Goal: Use online tool/utility: Utilize a website feature to perform a specific function

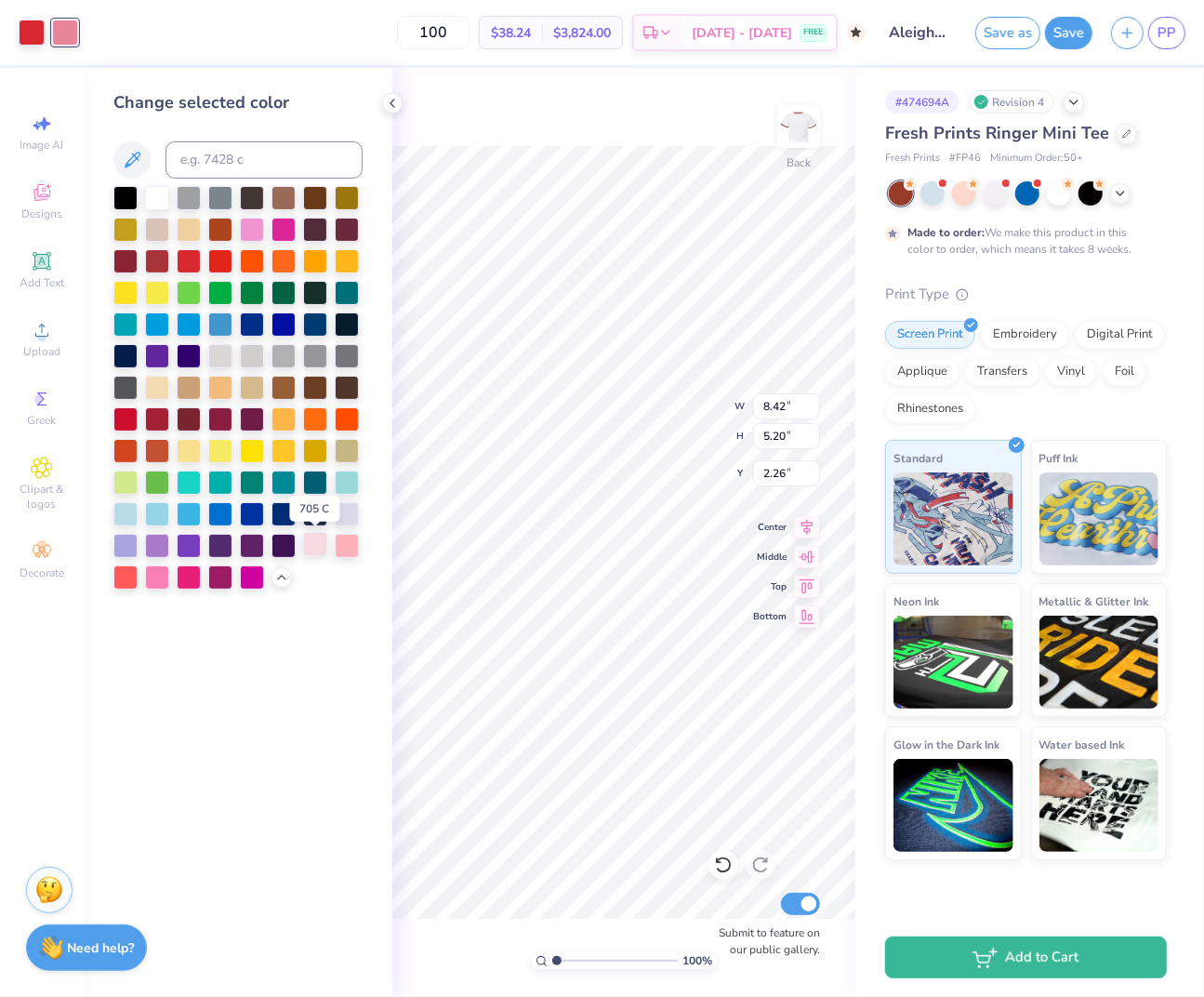
click at [304, 542] on div at bounding box center [315, 544] width 24 height 24
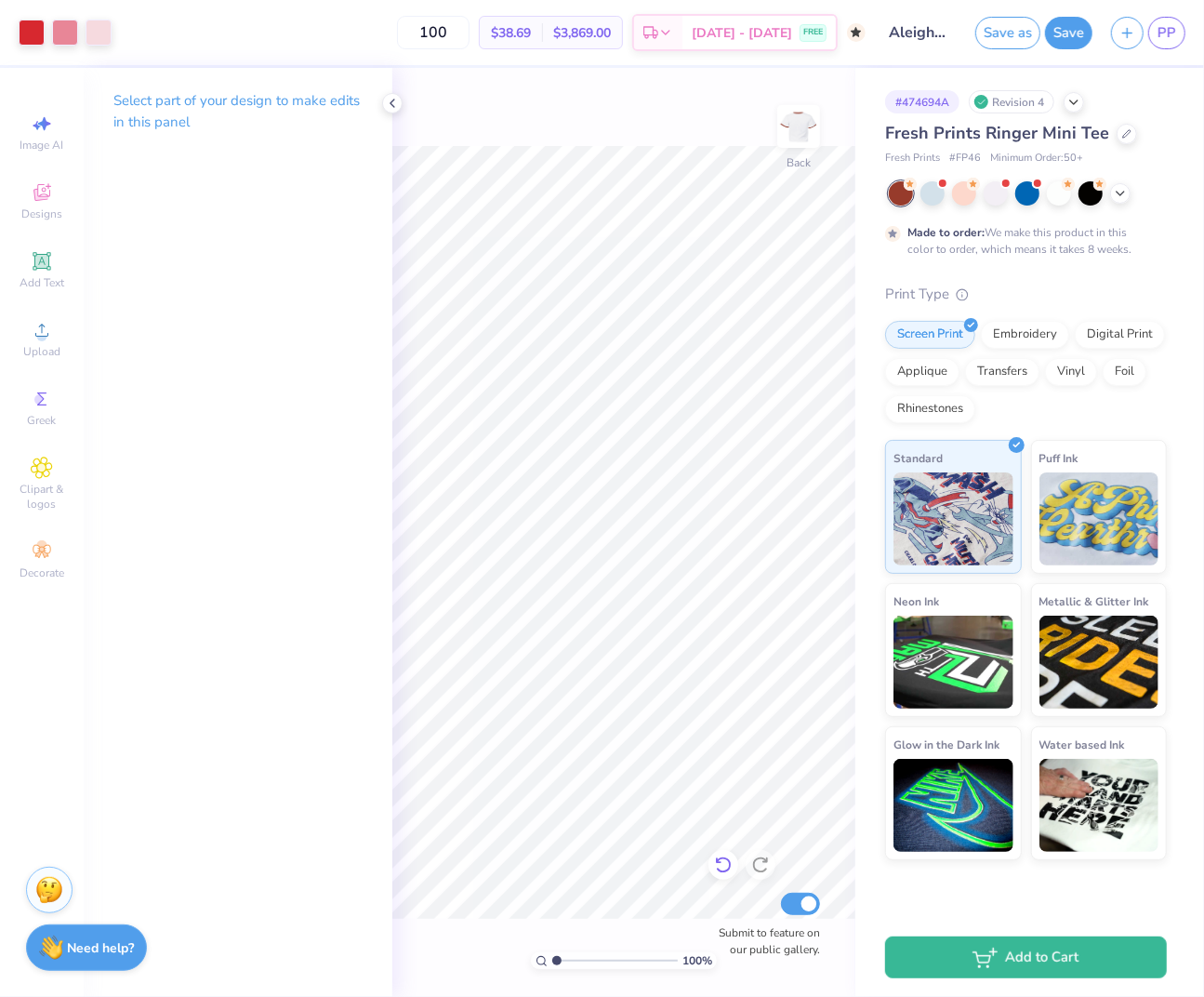
click at [725, 865] on icon at bounding box center [723, 864] width 18 height 18
click at [759, 869] on icon at bounding box center [760, 864] width 18 height 18
click at [720, 865] on icon at bounding box center [723, 864] width 18 height 18
click at [67, 23] on div at bounding box center [64, 30] width 26 height 26
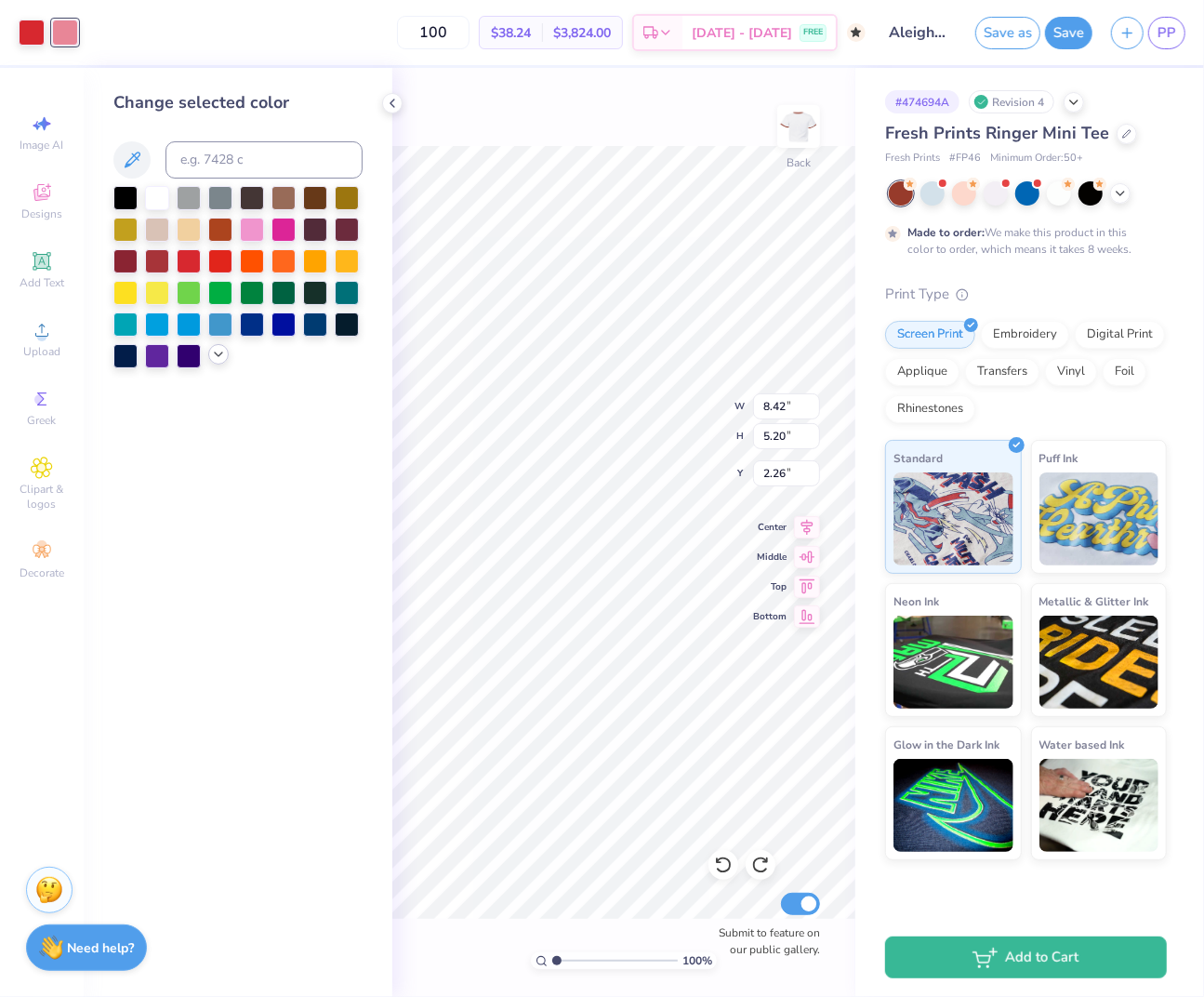
click at [220, 354] on icon at bounding box center [218, 353] width 14 height 14
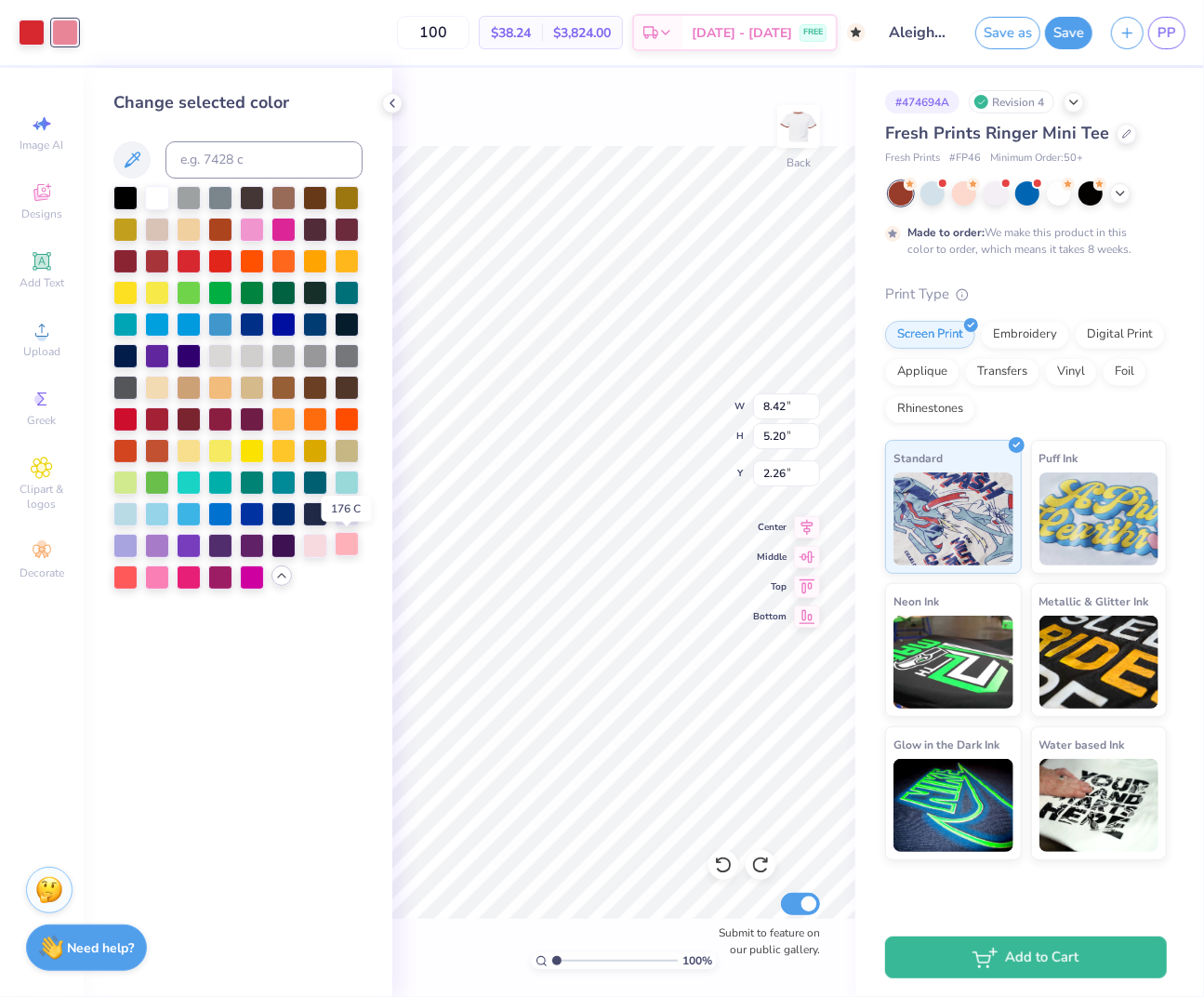
click at [354, 544] on div at bounding box center [346, 544] width 24 height 24
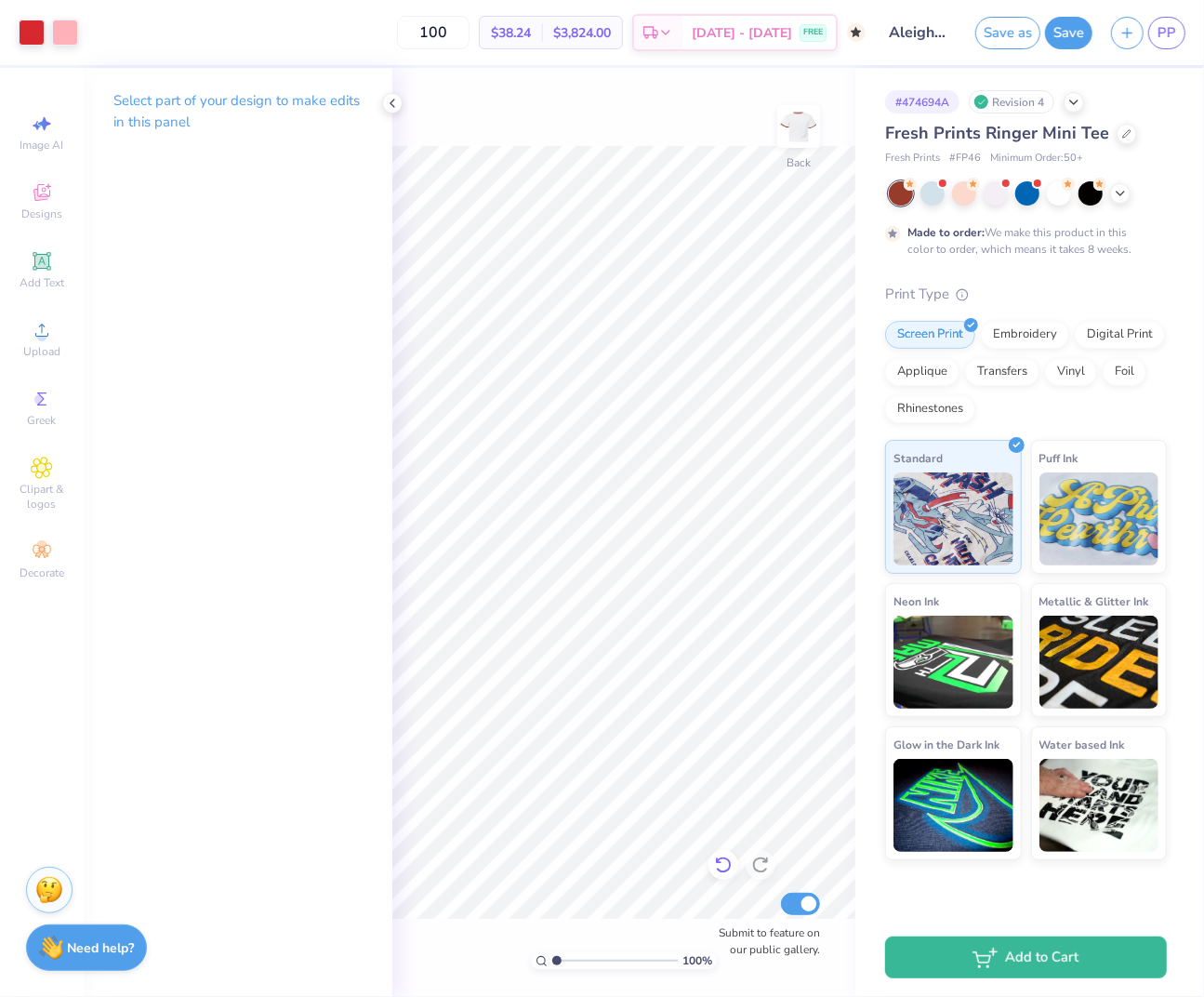
click at [723, 860] on icon at bounding box center [723, 864] width 18 height 18
click at [75, 27] on div at bounding box center [64, 30] width 26 height 26
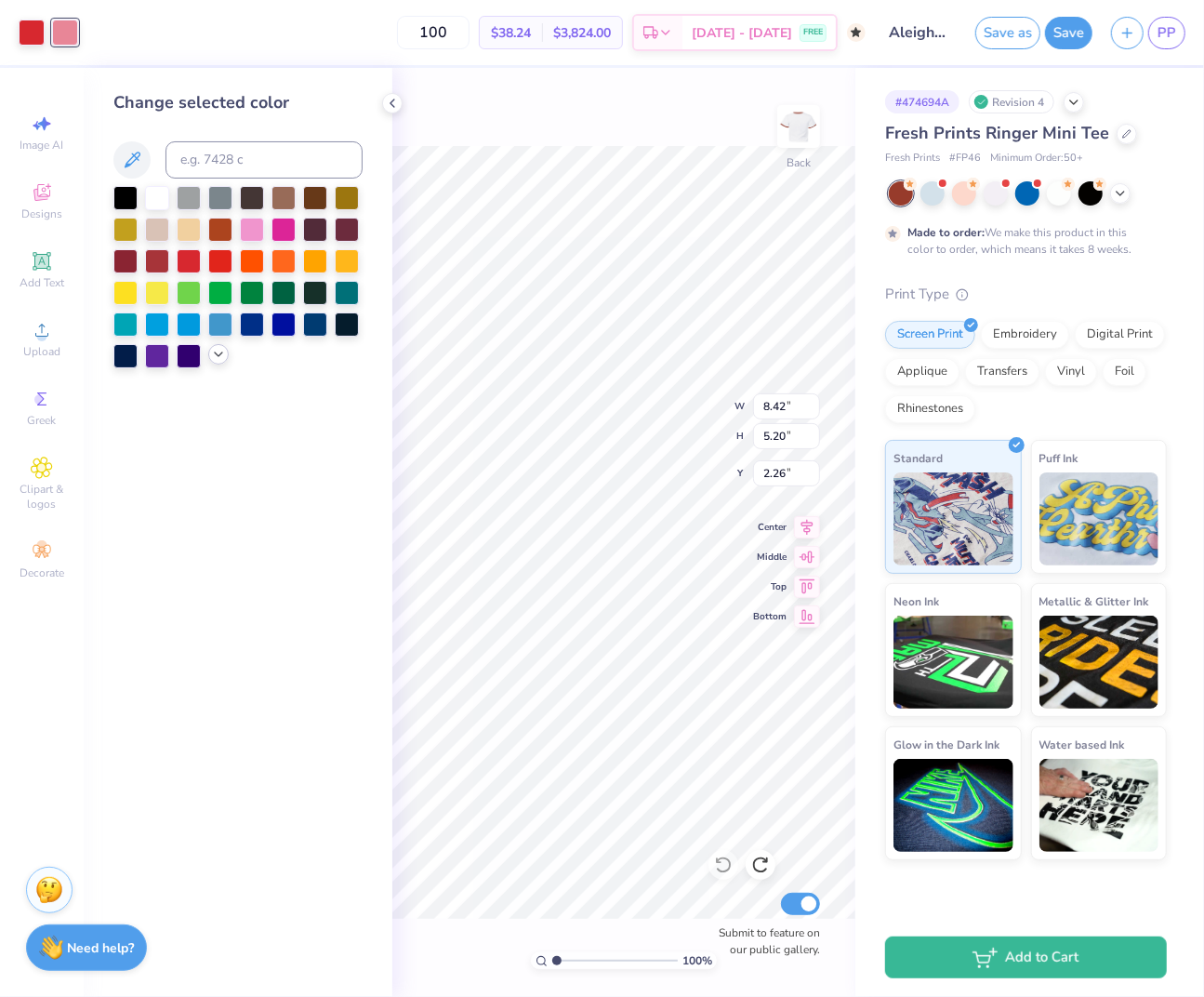
click at [211, 365] on div at bounding box center [238, 276] width 249 height 182
click at [216, 360] on icon at bounding box center [218, 353] width 14 height 14
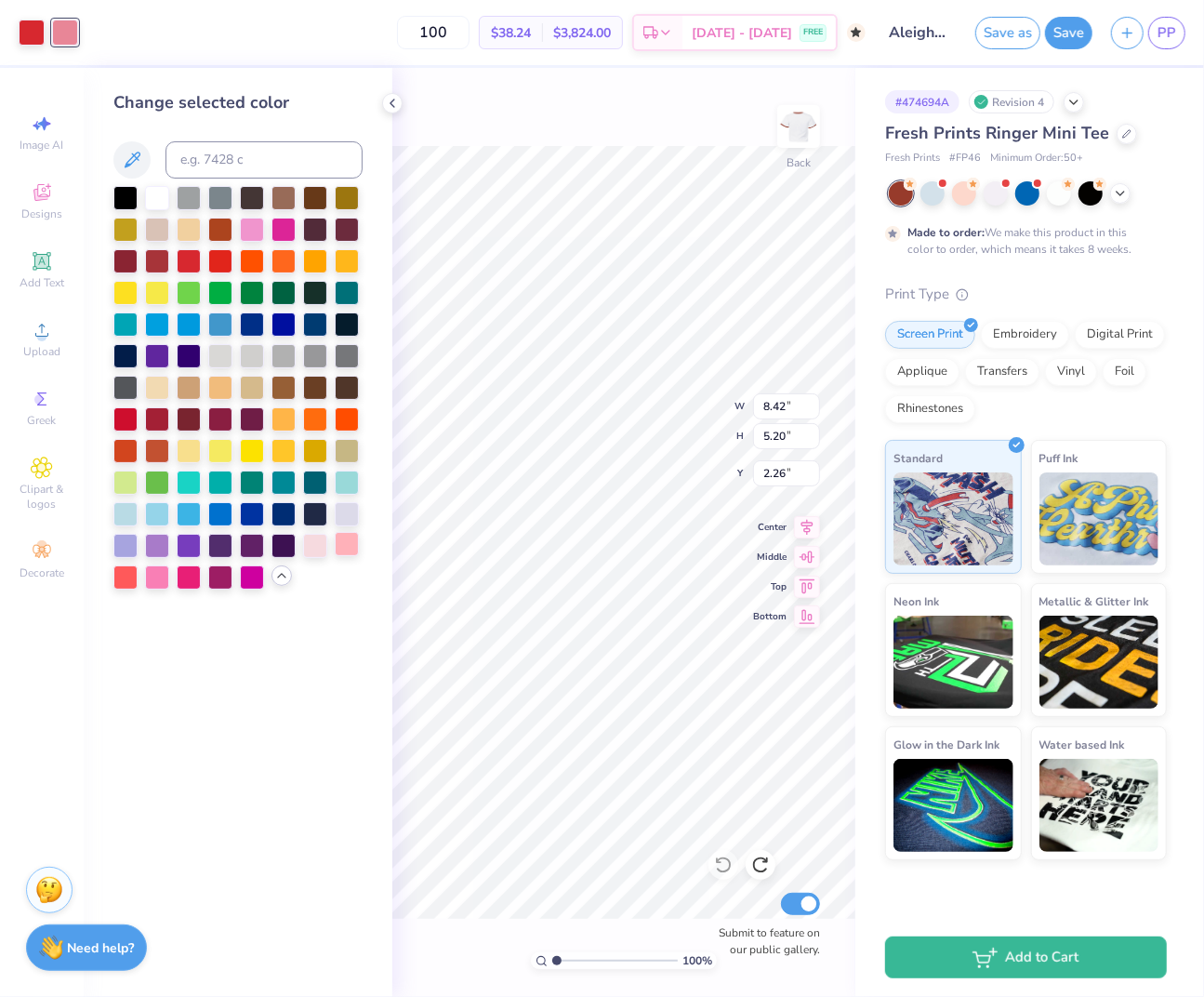
click at [347, 546] on div at bounding box center [346, 544] width 24 height 24
click at [450, 134] on div "100 % Back W 8.42 8.42 " H 5.20 5.20 " Y 2.26 2.26 " Center Middle Top Bottom S…" at bounding box center [624, 532] width 463 height 929
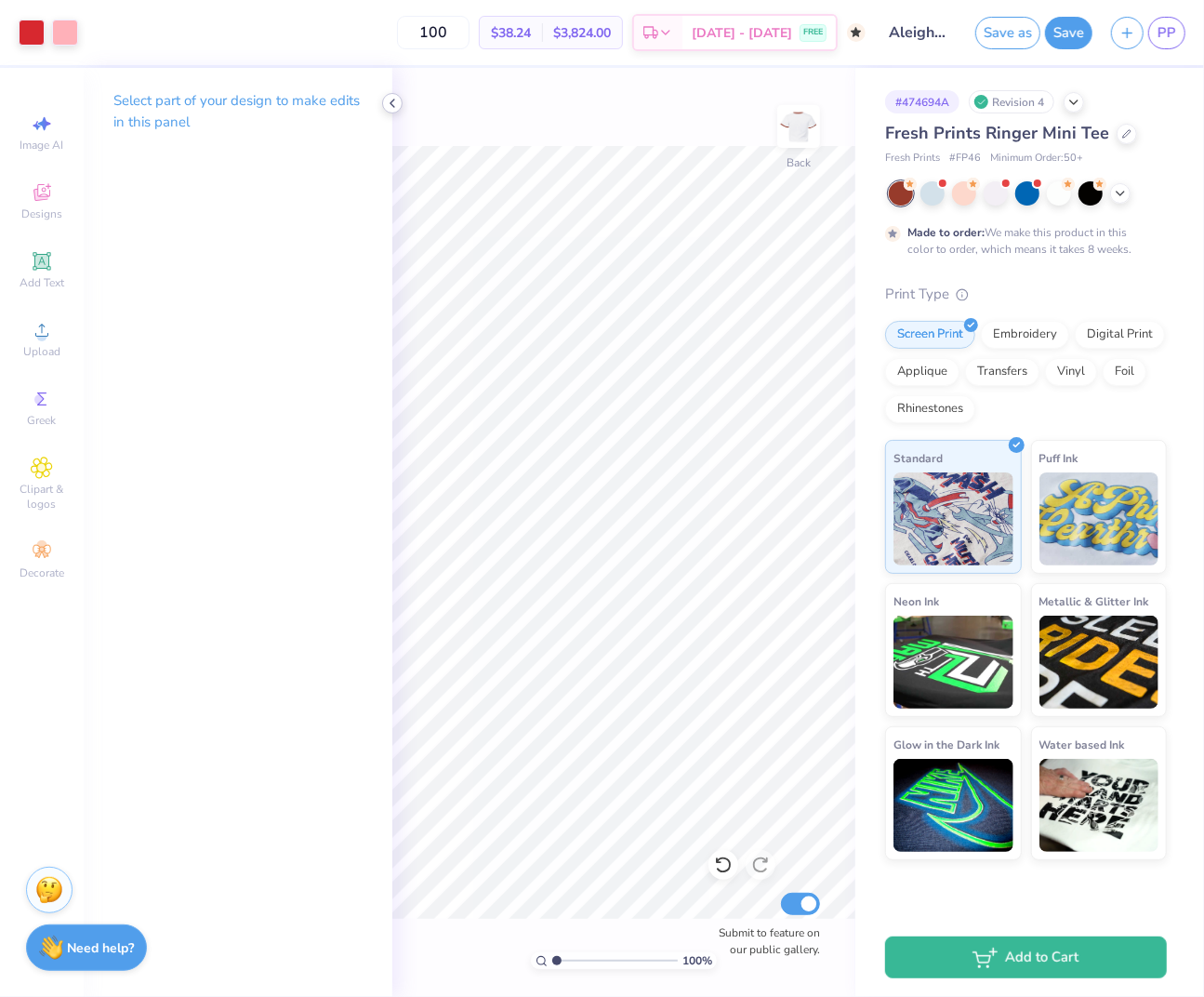
click at [396, 100] on icon at bounding box center [392, 103] width 14 height 14
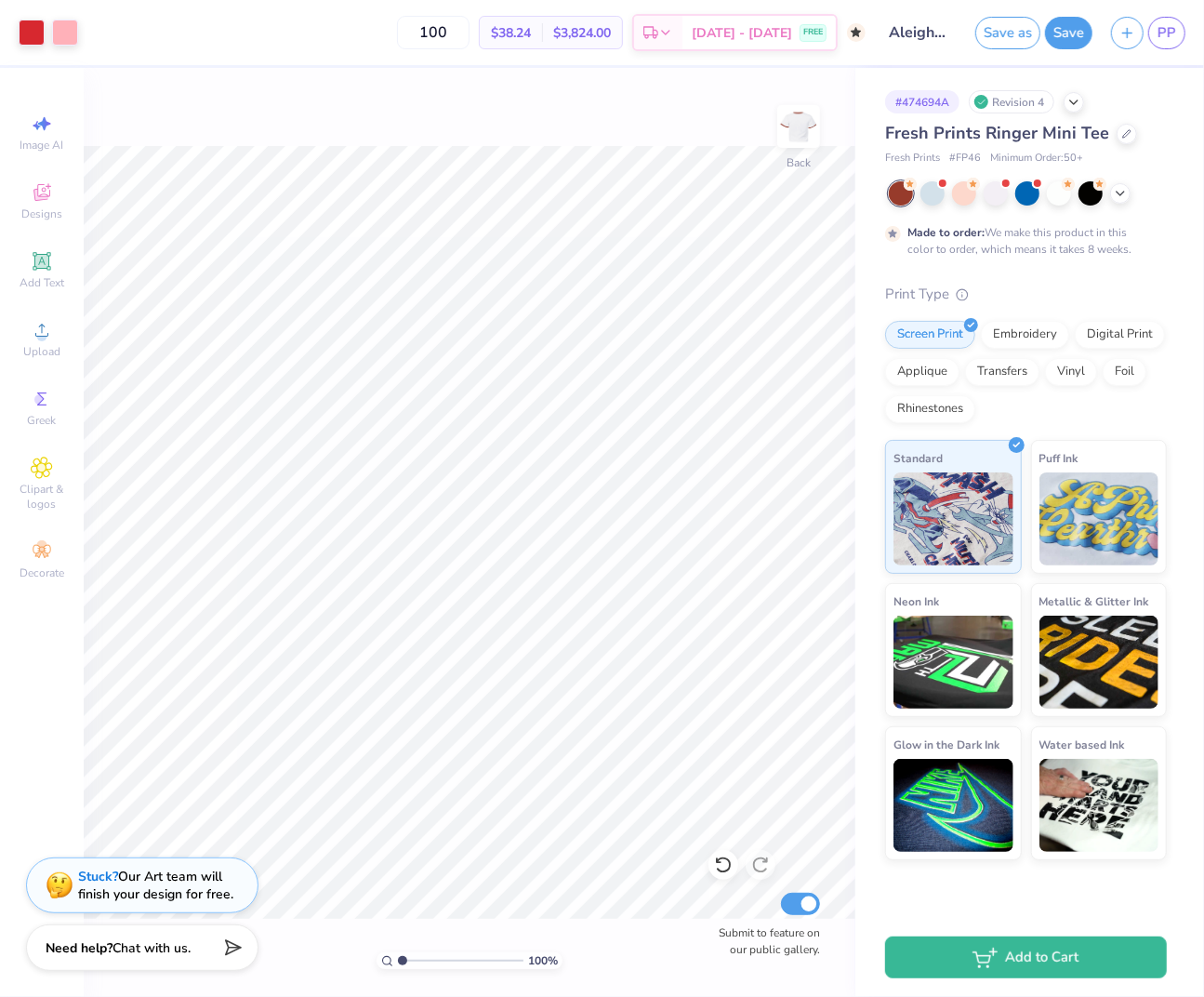
click at [343, 121] on div "100 % Back Submit to feature on our public gallery." at bounding box center [470, 532] width 772 height 929
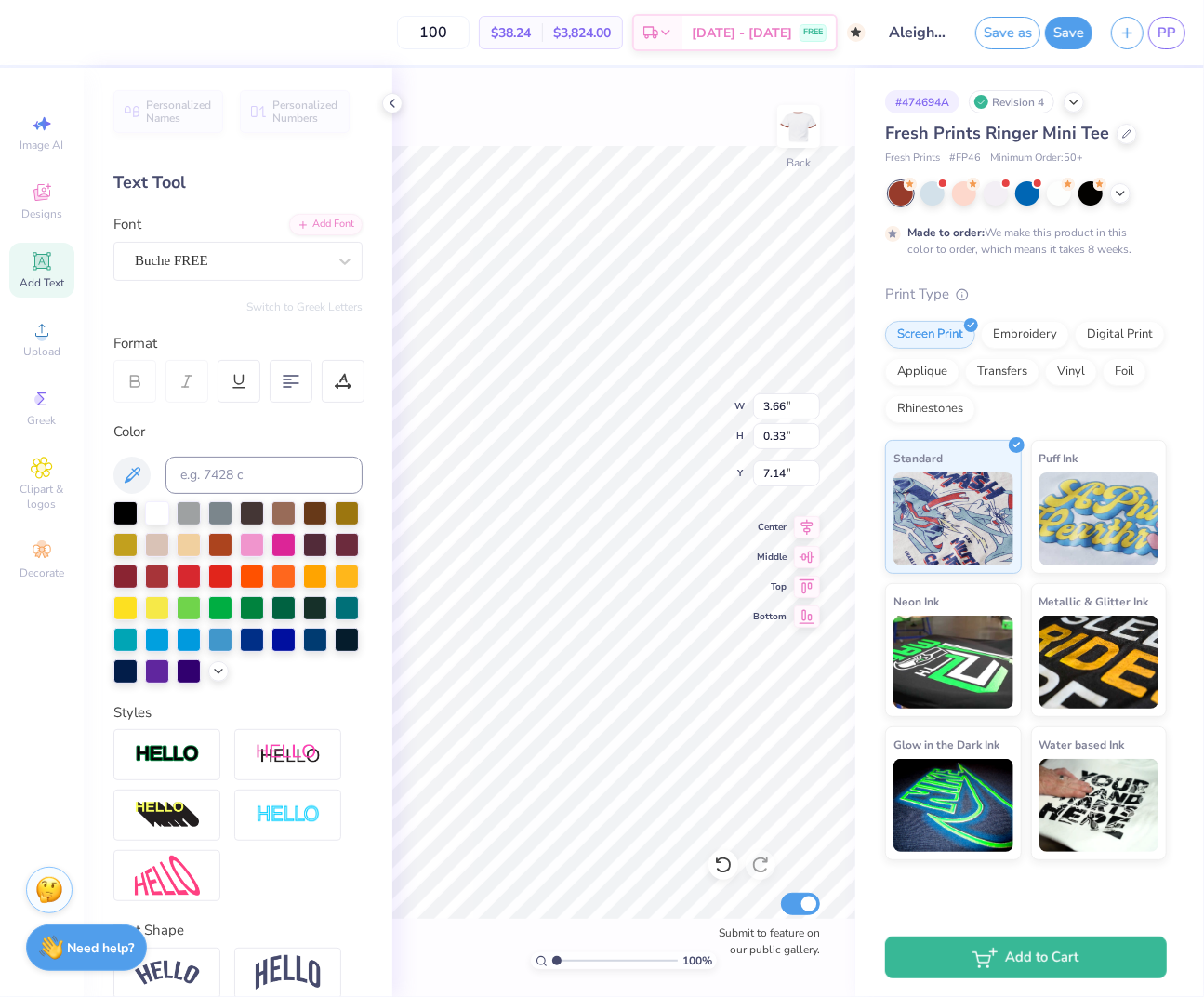
type input "8.42"
type input "4.41"
type input "3.00"
type input "8.42"
type input "4.41"
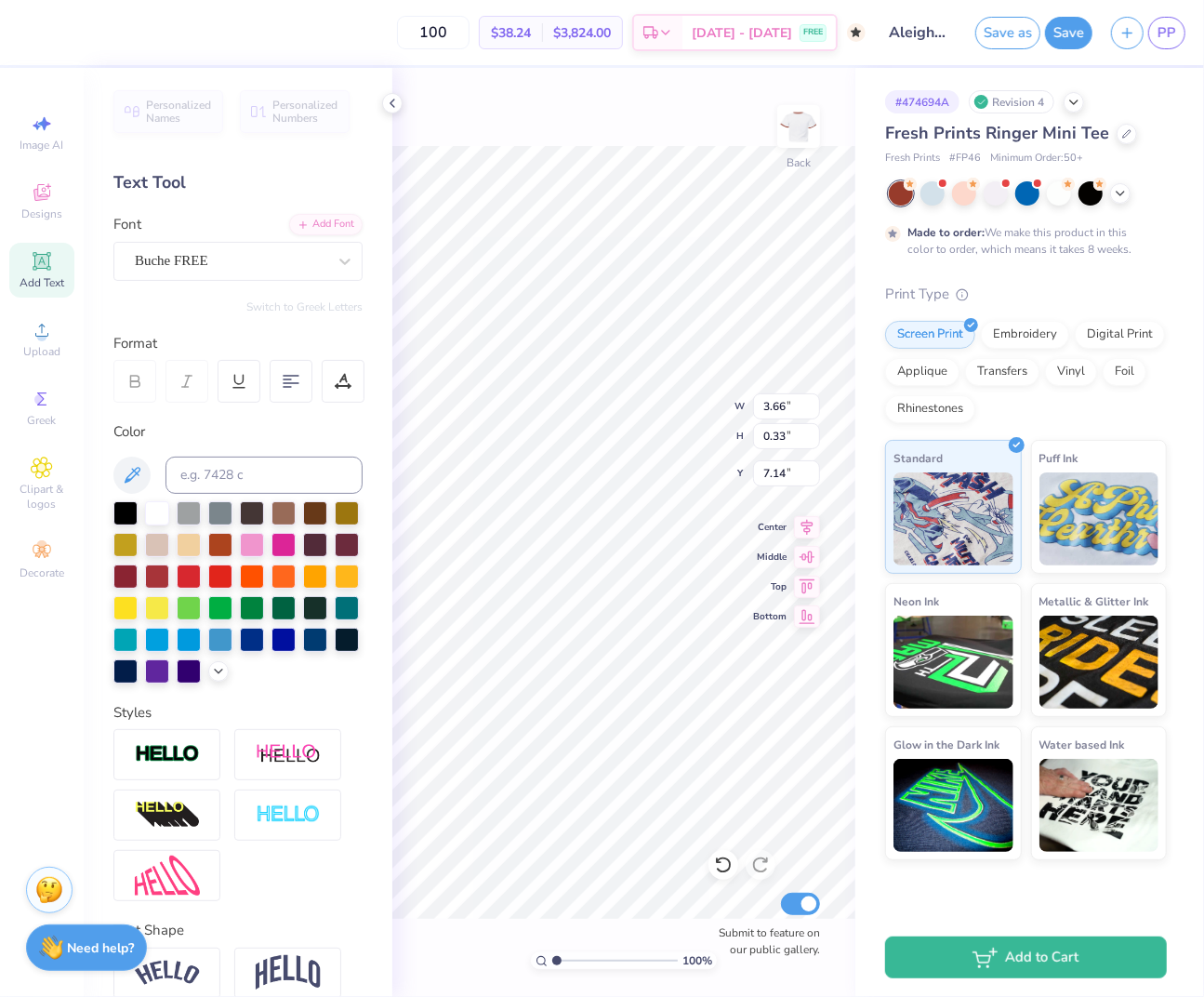
type input "3.00"
type input "3.66"
type input "0.33"
type input "7.14"
type input "8.42"
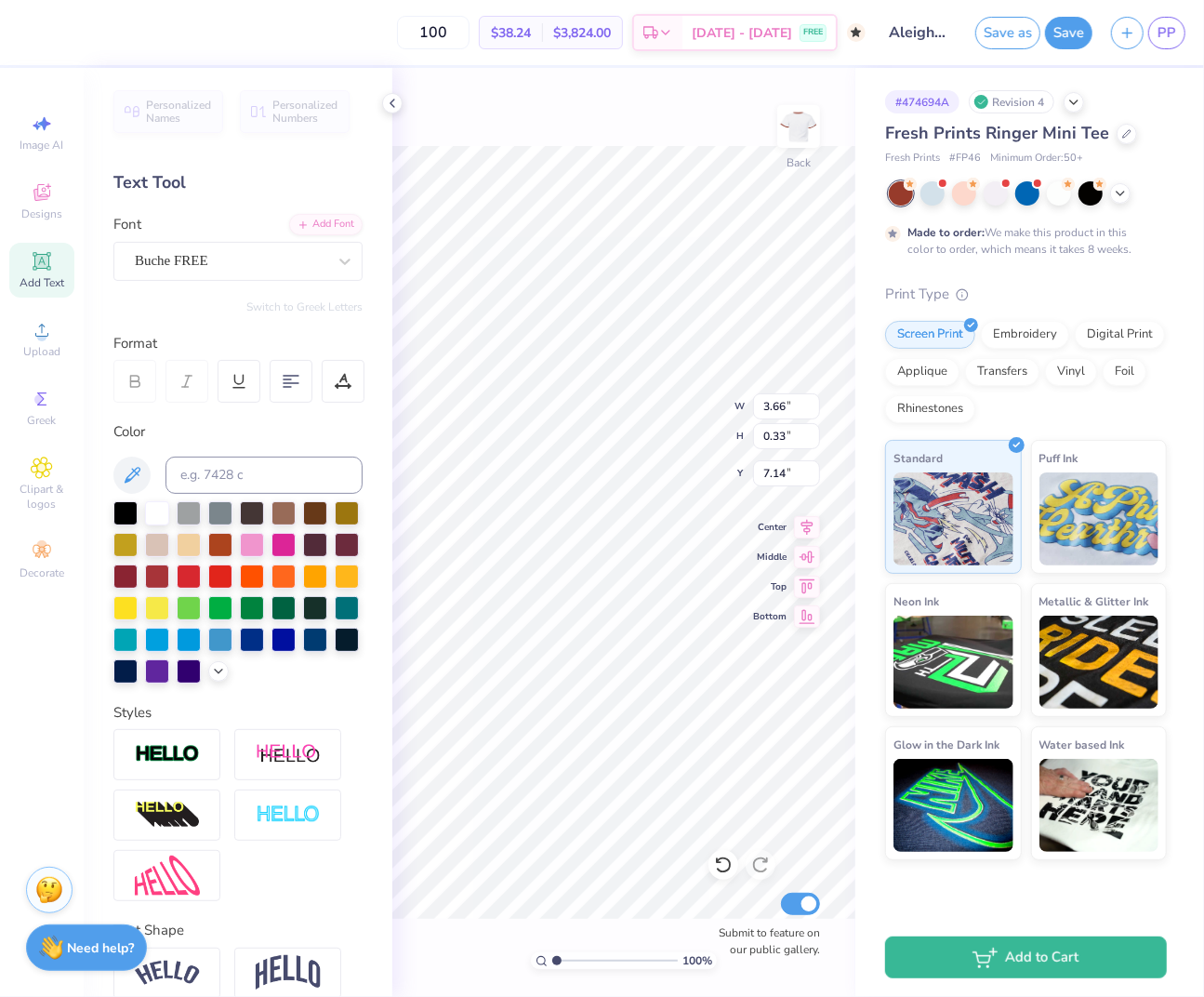
type input "4.41"
type input "3.00"
type input "3.66"
type input "0.33"
type input "7.14"
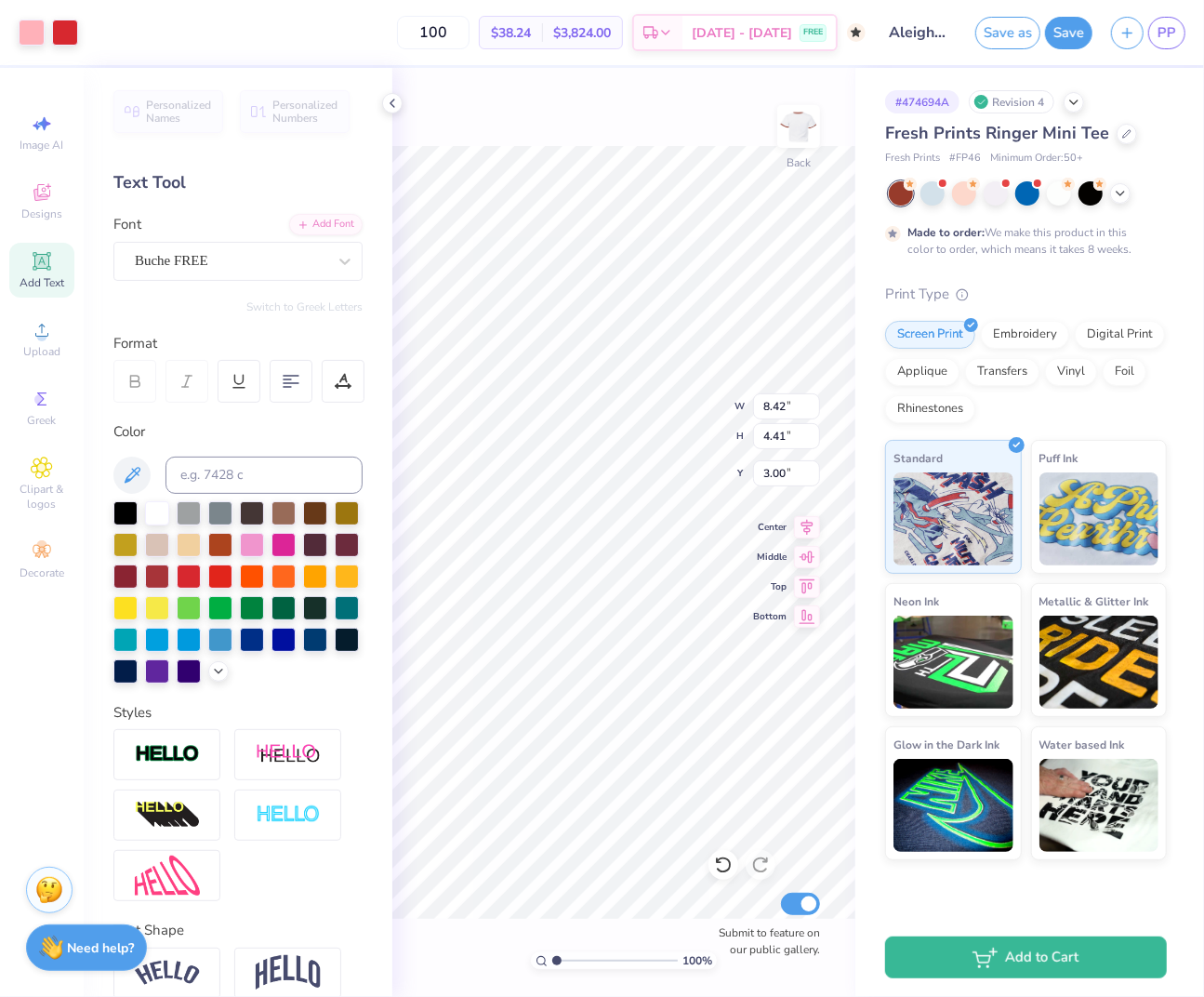
type input "3.66"
type input "0.33"
type input "7.14"
type input "8.42"
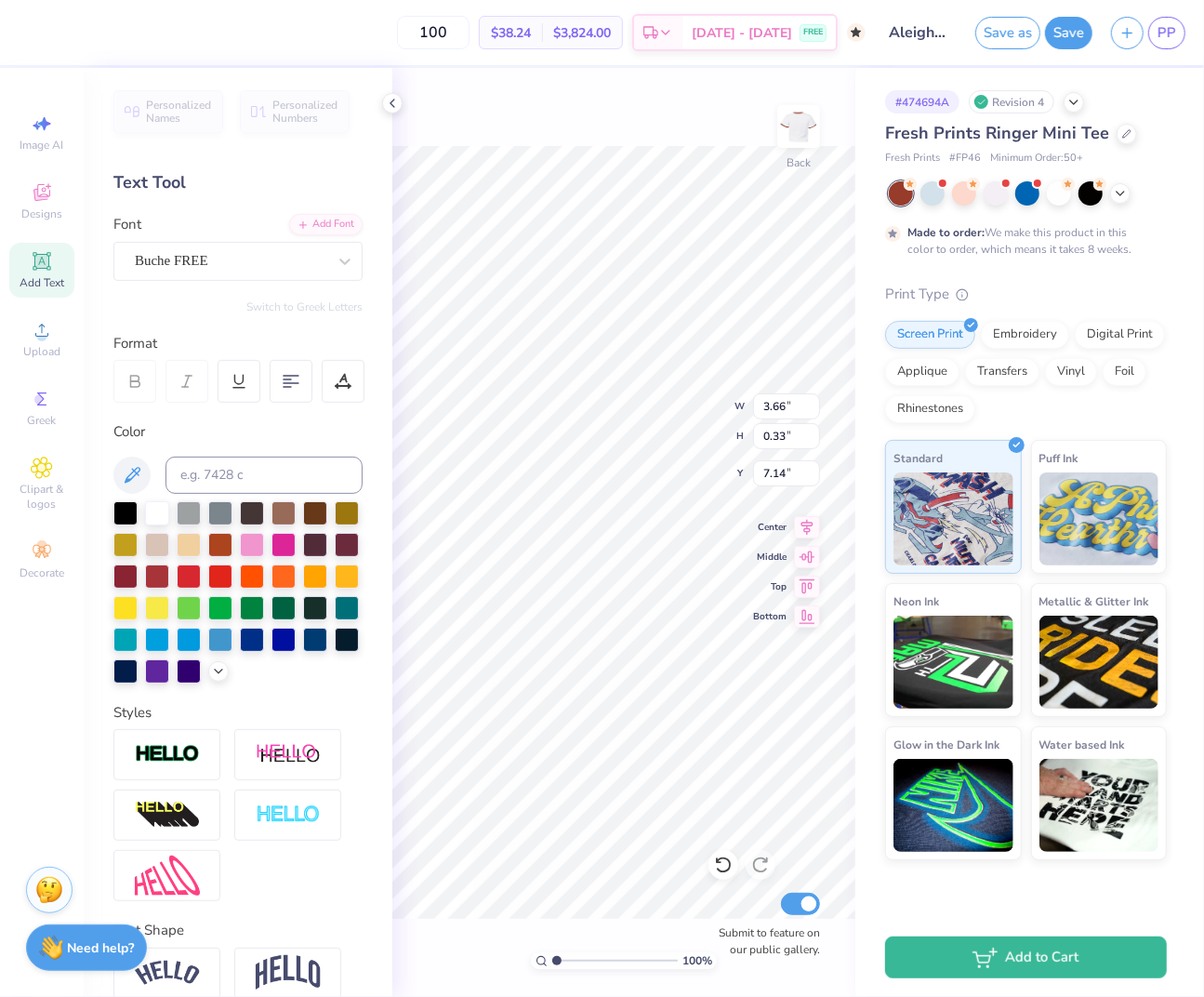
type input "4.41"
type input "3.00"
type input "2.74"
type input "3.66"
type input "0.33"
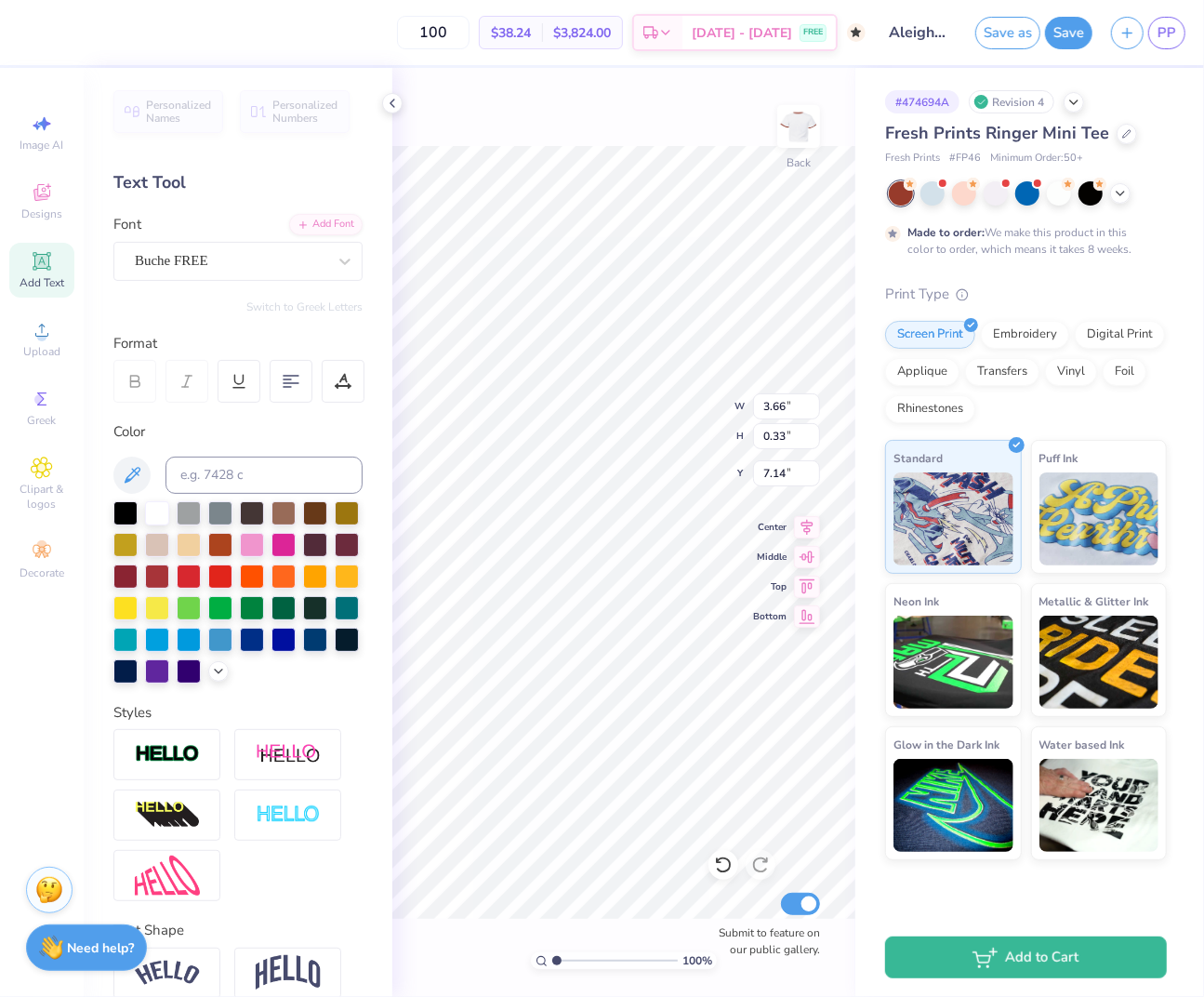
type input "7.31"
type input "8.42"
type input "4.41"
type input "3.00"
click at [442, 128] on div "100 % Back Submit to feature on our public gallery." at bounding box center [624, 532] width 463 height 929
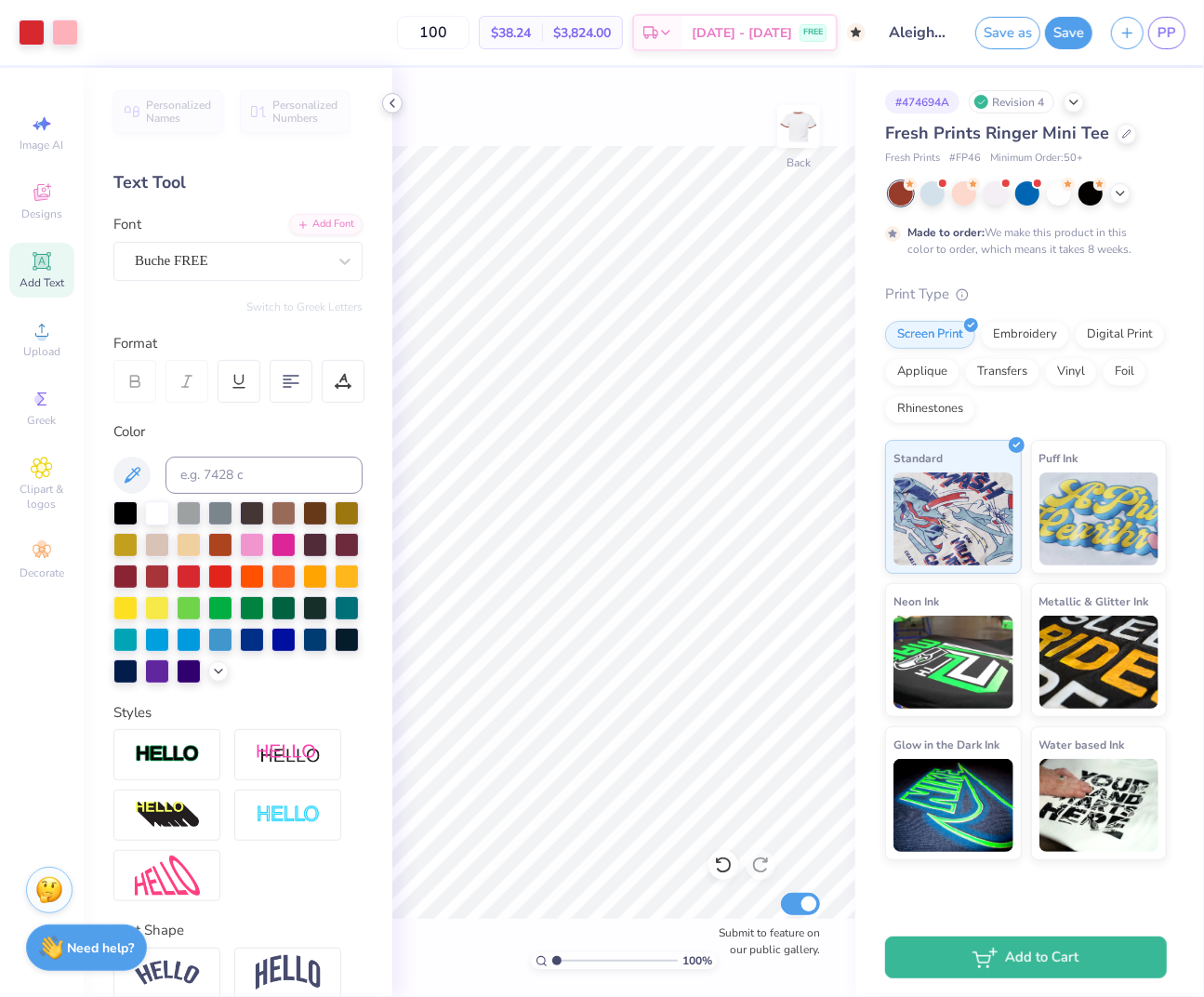
click at [387, 96] on icon at bounding box center [392, 103] width 14 height 14
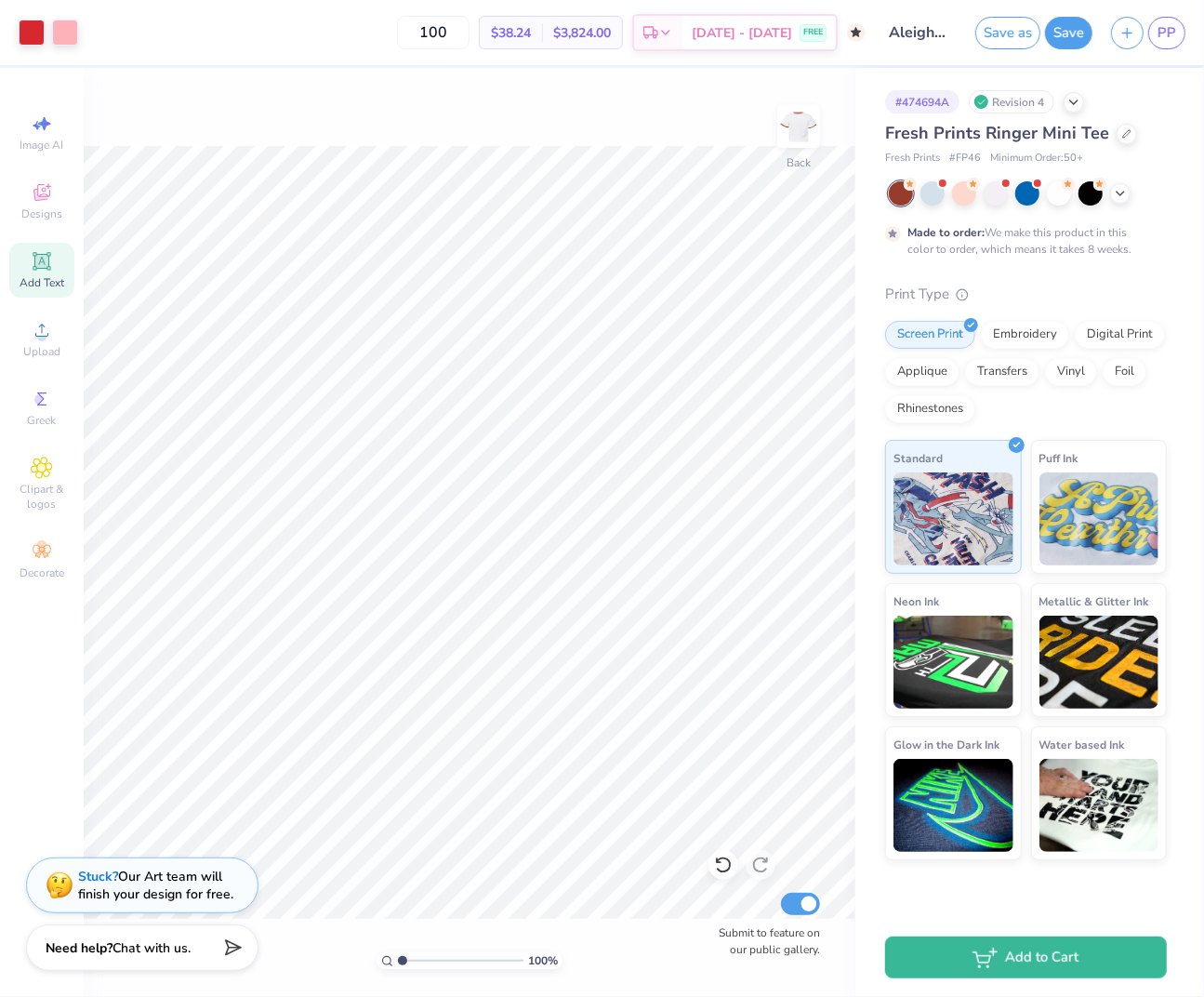
click at [520, 143] on div "100 % Back Submit to feature on our public gallery." at bounding box center [470, 532] width 772 height 929
click at [809, 133] on img at bounding box center [798, 126] width 74 height 74
click at [597, 132] on div "100 % Front Submit to feature on our public gallery." at bounding box center [470, 532] width 772 height 929
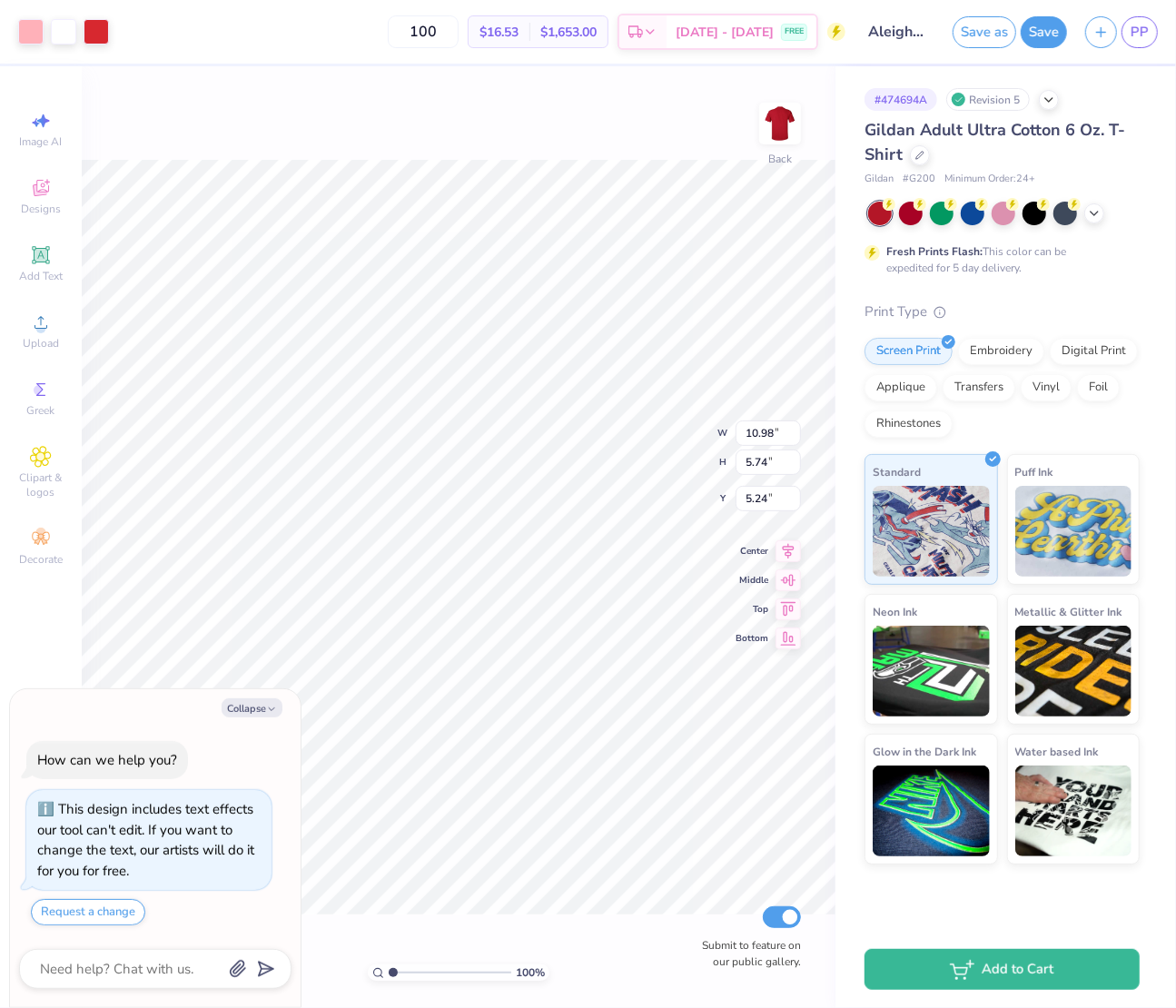
type textarea "x"
type input "5.25"
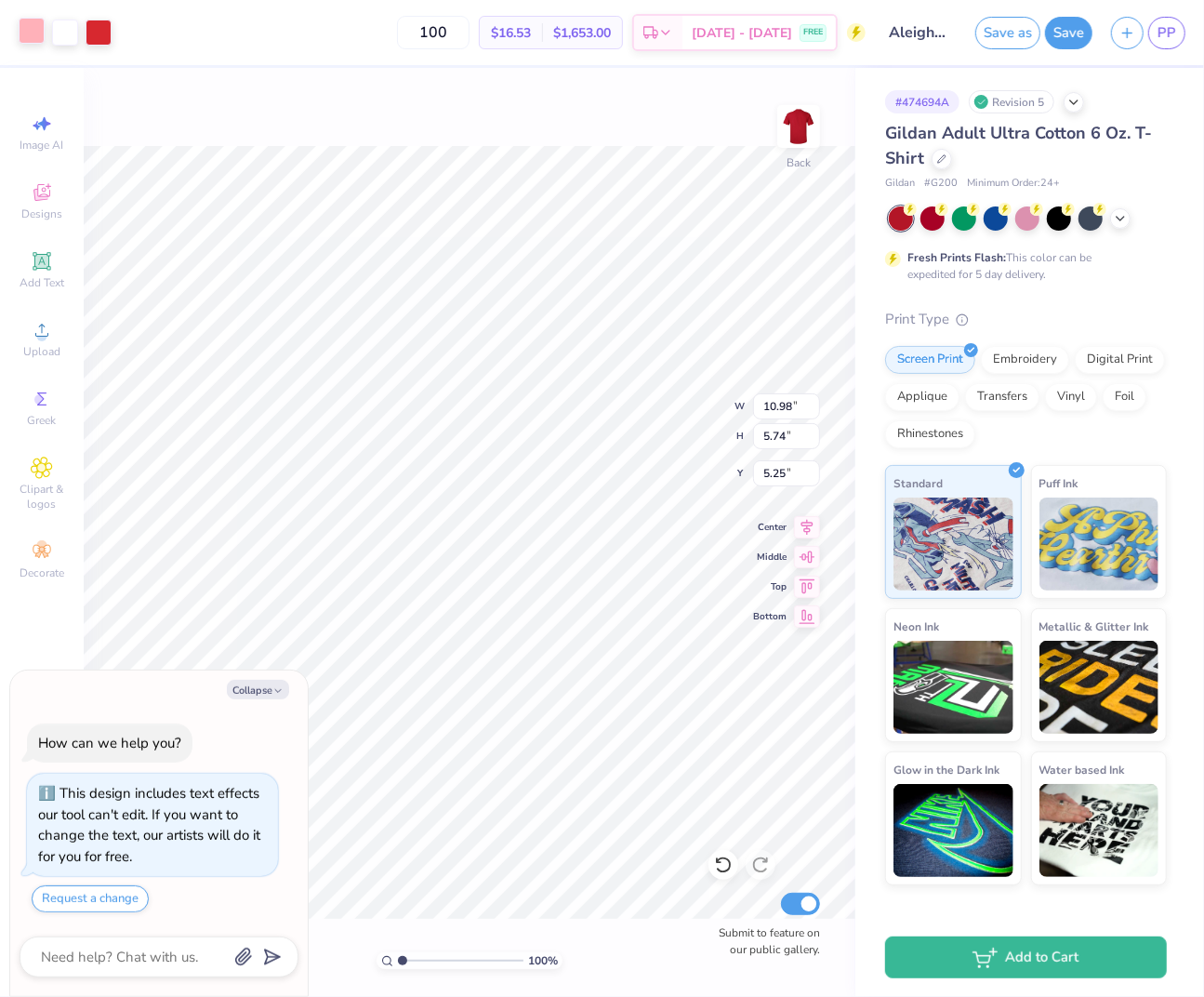
click at [35, 33] on div at bounding box center [31, 30] width 26 height 26
type textarea "x"
